Goal: Transaction & Acquisition: Purchase product/service

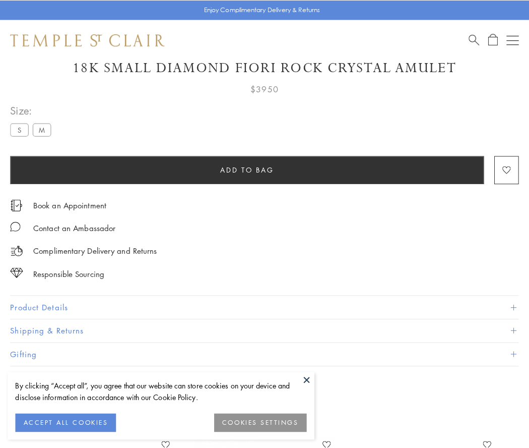
scroll to position [41, 0]
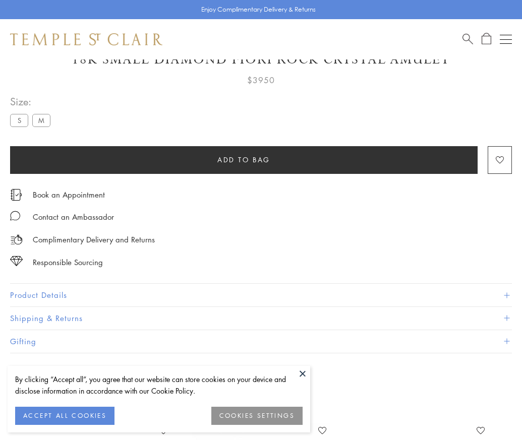
click at [244, 159] on span "Add to bag" at bounding box center [243, 159] width 53 height 11
